Goal: Task Accomplishment & Management: Use online tool/utility

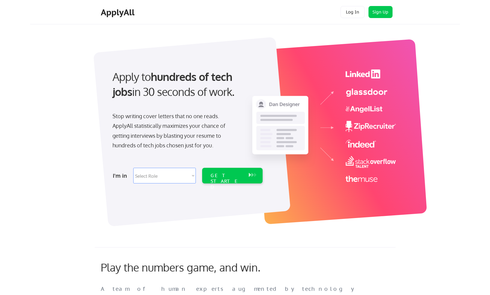
click at [175, 172] on select "Select Role Software Engineering Product Management Customer Success Sales UI/U…" at bounding box center [164, 176] width 63 height 16
select select ""engineering""
click at [133, 168] on select "Select Role Software Engineering Product Management Customer Success Sales UI/U…" at bounding box center [164, 176] width 63 height 16
select select ""engineering""
click at [218, 179] on div "GET STARTED" at bounding box center [226, 176] width 38 height 16
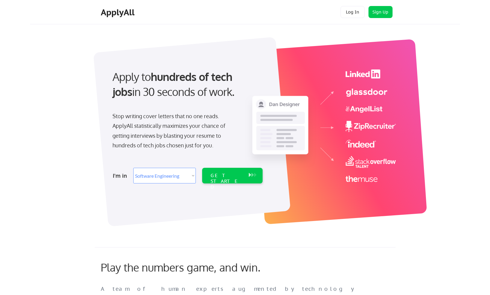
select select ""engineering""
